Goal: Task Accomplishment & Management: Manage account settings

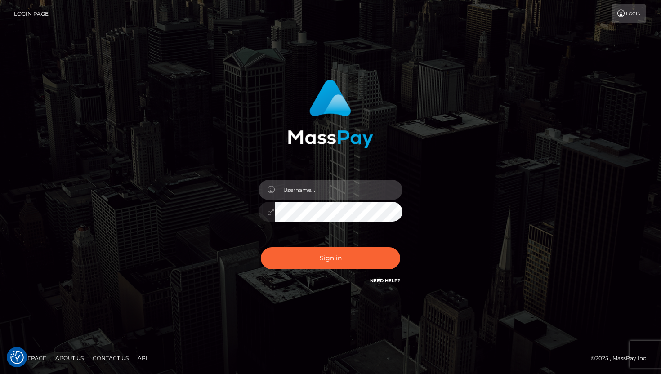
click at [307, 193] on input "text" at bounding box center [339, 190] width 128 height 20
type input "[EMAIL_ADDRESS][DOMAIN_NAME]"
click at [617, 13] on icon at bounding box center [621, 13] width 9 height 7
click at [389, 277] on h6 "Need Help?" at bounding box center [385, 281] width 30 height 8
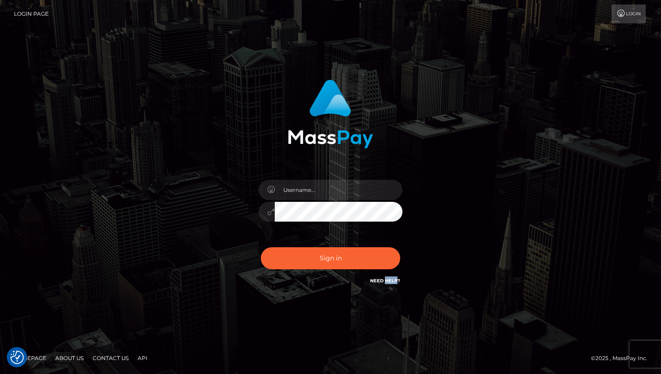
click at [380, 279] on link "Need Help?" at bounding box center [385, 281] width 30 height 6
click at [272, 208] on div at bounding box center [267, 212] width 16 height 20
click at [309, 196] on input "text" at bounding box center [339, 190] width 128 height 20
type input "alphabigdaddy69@gmail.com"
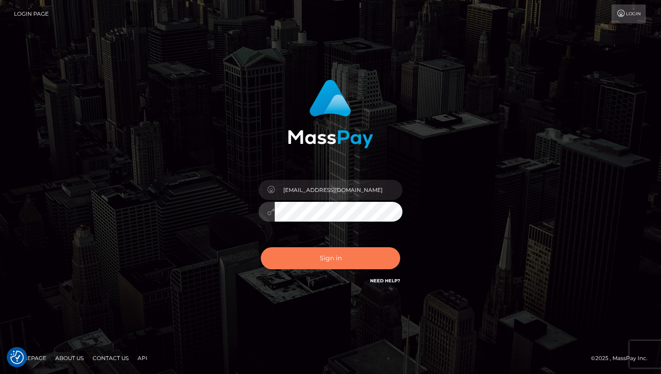
click at [317, 261] on button "Sign in" at bounding box center [330, 258] width 139 height 22
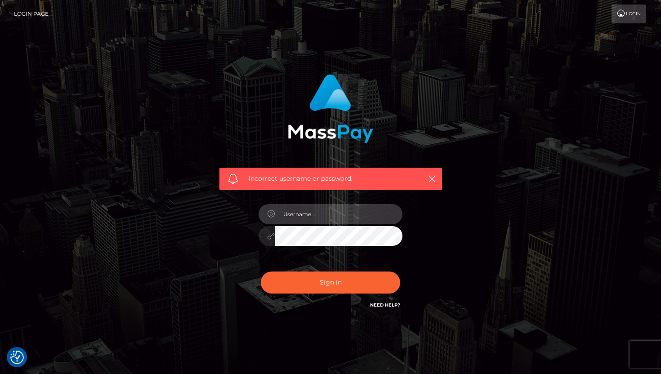
click at [335, 220] on input "text" at bounding box center [339, 214] width 128 height 20
type input "C"
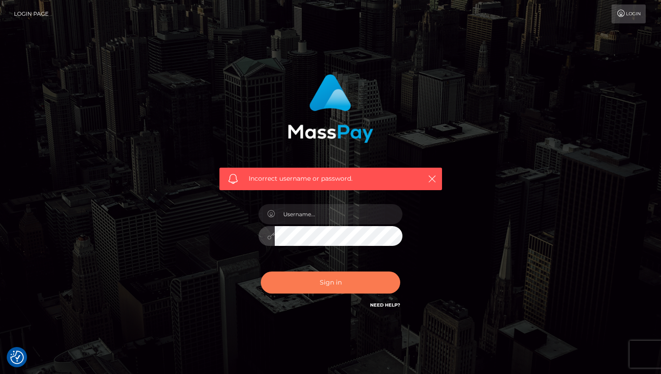
click at [309, 288] on button "Sign in" at bounding box center [330, 283] width 139 height 22
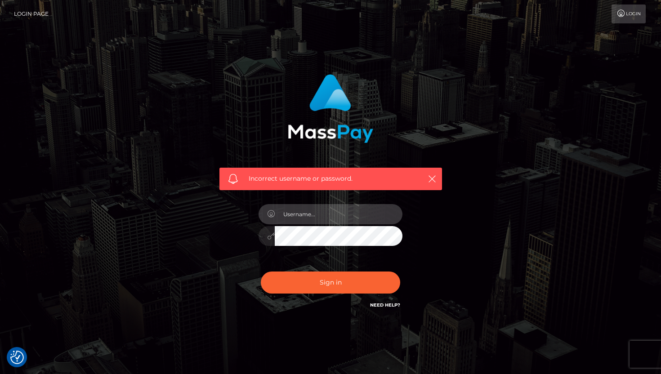
click at [297, 210] on input "text" at bounding box center [339, 214] width 128 height 20
type input "[EMAIL_ADDRESS][DOMAIN_NAME]"
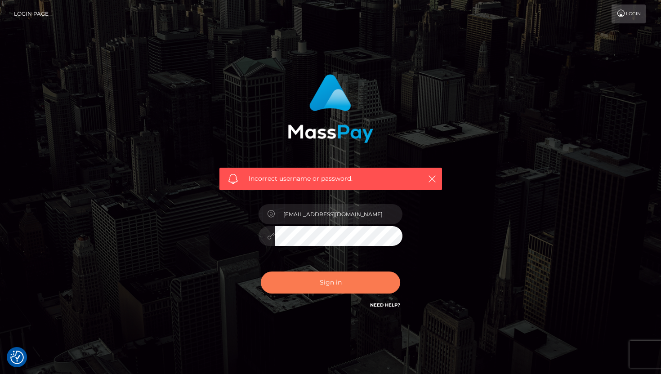
click at [337, 283] on button "Sign in" at bounding box center [330, 283] width 139 height 22
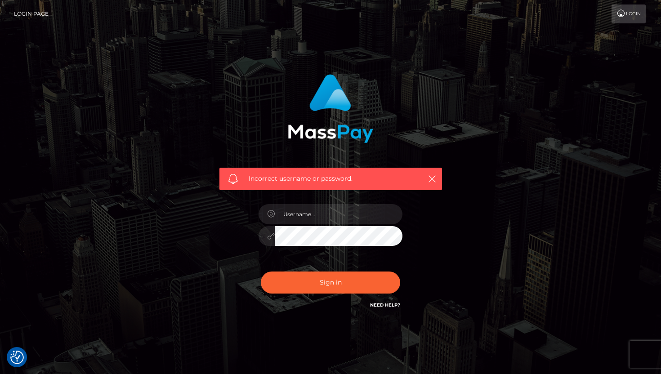
click at [38, 17] on link "Login Page" at bounding box center [31, 13] width 35 height 19
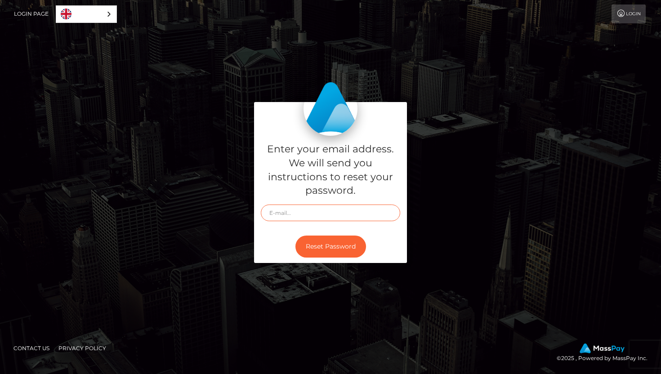
click at [315, 218] on input "text" at bounding box center [330, 213] width 139 height 17
type input "alphabigdaddy69@gmail.com"
click at [312, 246] on button "Reset Password" at bounding box center [331, 247] width 71 height 22
click at [42, 13] on link "Login Page" at bounding box center [31, 13] width 35 height 19
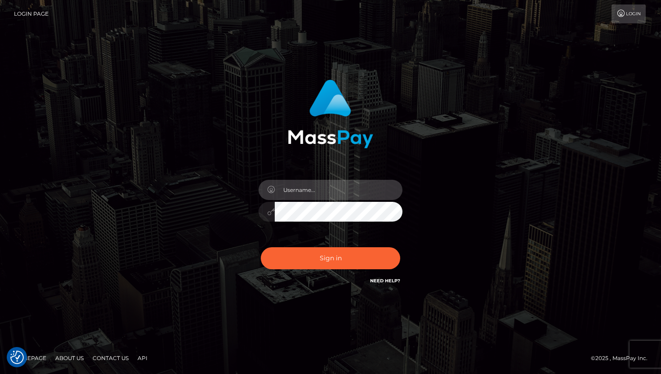
click at [296, 187] on input "text" at bounding box center [339, 190] width 128 height 20
type input "alphabigdaddy69@gmail.com"
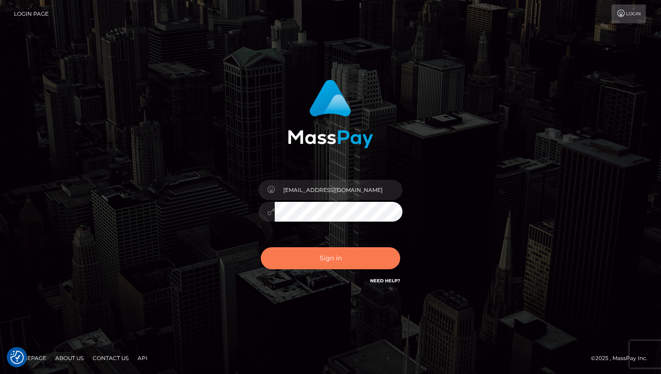
click at [297, 259] on button "Sign in" at bounding box center [330, 258] width 139 height 22
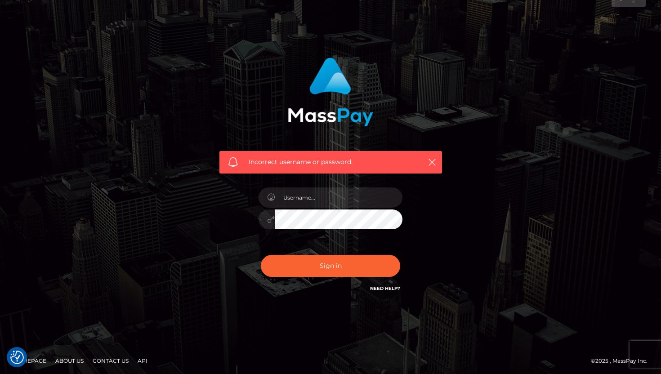
scroll to position [19, 0]
